Goal: Information Seeking & Learning: Learn about a topic

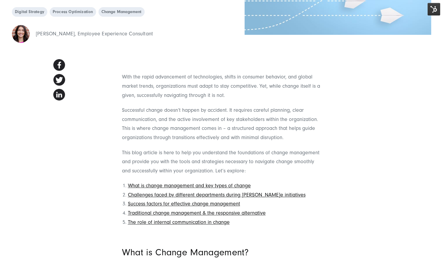
scroll to position [208, 0]
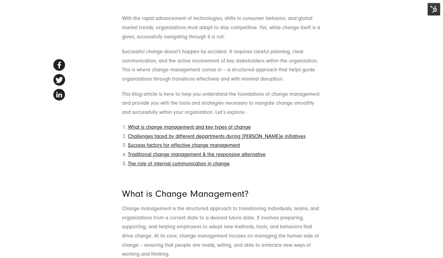
click at [170, 211] on span "Change management is the structured approach to transitioning individuals, team…" at bounding box center [220, 232] width 197 height 52
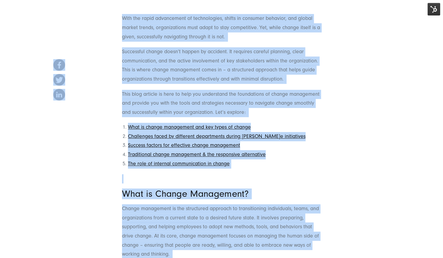
copy body "Smart Search AI Here you can ask a specific question about our agency and our s…"
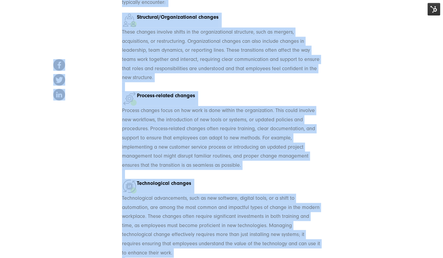
scroll to position [1101, 0]
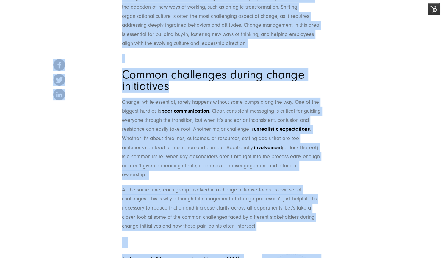
click at [227, 110] on span ". Clear, consistent messaging is critical for guiding everyone through the tran…" at bounding box center [221, 120] width 199 height 24
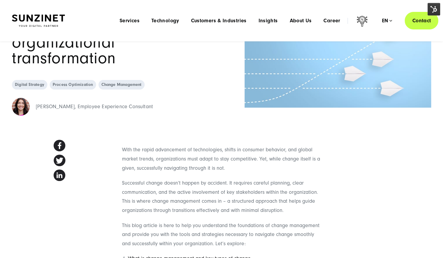
scroll to position [0, 0]
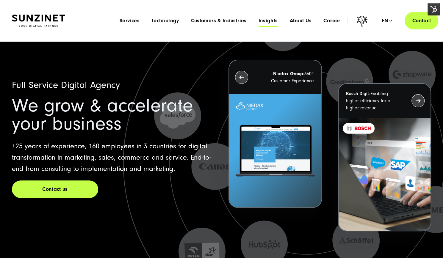
click at [270, 18] on span "Insights" at bounding box center [267, 21] width 19 height 6
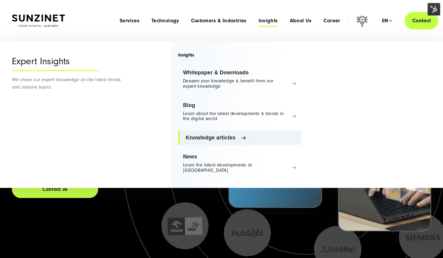
click at [201, 138] on span "Knowledge articles" at bounding box center [241, 138] width 111 height 6
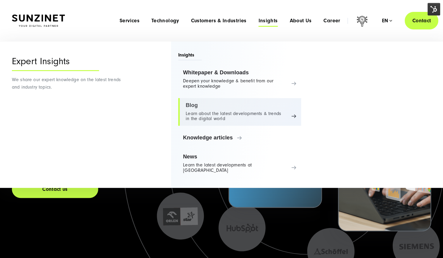
click at [201, 122] on link "Blog Learn about the latest developments & trends in the digital world" at bounding box center [239, 112] width 123 height 28
